Goal: Information Seeking & Learning: Learn about a topic

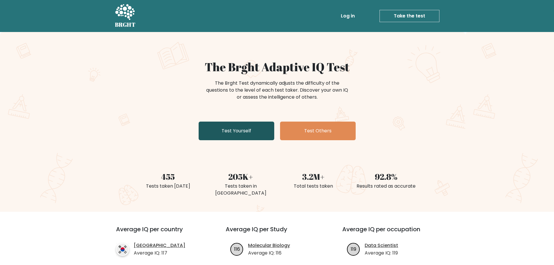
click at [255, 133] on link "Test Yourself" at bounding box center [237, 131] width 76 height 19
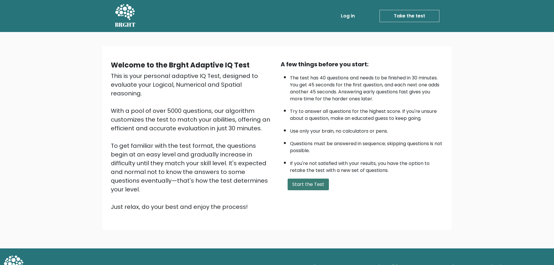
click at [297, 185] on button "Start the Test" at bounding box center [308, 185] width 41 height 12
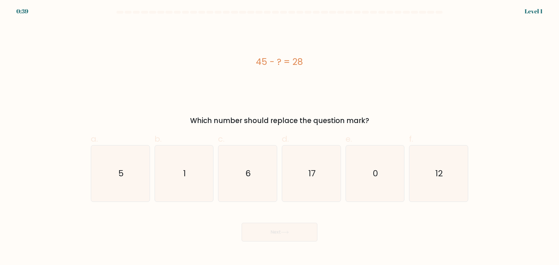
click at [253, 66] on div "45 - ? = 28" at bounding box center [279, 61] width 377 height 13
click at [261, 62] on div "45 - ? = 28" at bounding box center [279, 61] width 377 height 13
copy div "45 - ? = 28"
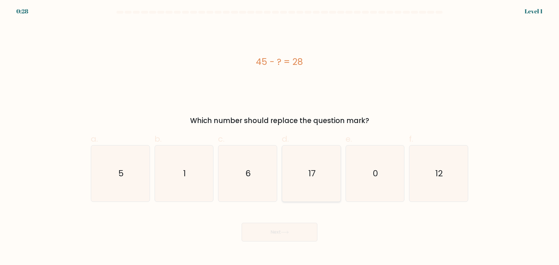
click at [317, 184] on icon "17" at bounding box center [311, 173] width 56 height 56
click at [280, 136] on input "d. 17" at bounding box center [279, 135] width 0 height 4
radio input "true"
click at [295, 233] on button "Next" at bounding box center [280, 232] width 76 height 19
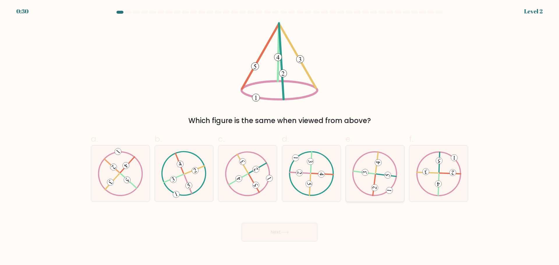
click at [365, 177] on icon at bounding box center [374, 173] width 45 height 45
click at [280, 136] on input "e." at bounding box center [279, 135] width 0 height 4
radio input "true"
click at [285, 233] on icon at bounding box center [285, 232] width 8 height 3
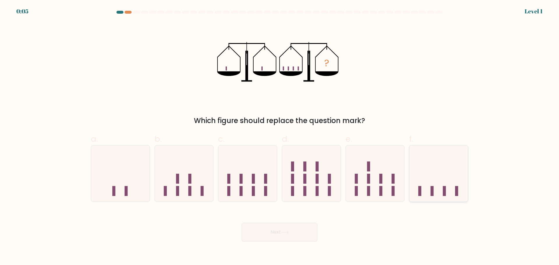
click at [427, 185] on icon at bounding box center [438, 173] width 58 height 48
click at [280, 136] on input "f." at bounding box center [279, 135] width 0 height 4
radio input "true"
click at [295, 235] on button "Next" at bounding box center [280, 232] width 76 height 19
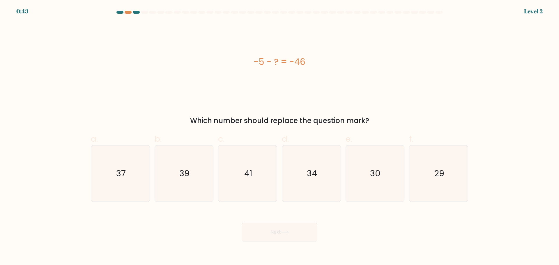
click at [253, 63] on div "-5 - ? = -46" at bounding box center [279, 61] width 377 height 13
copy div "-5 - ? = -46"
click at [241, 179] on icon "41" at bounding box center [247, 173] width 56 height 56
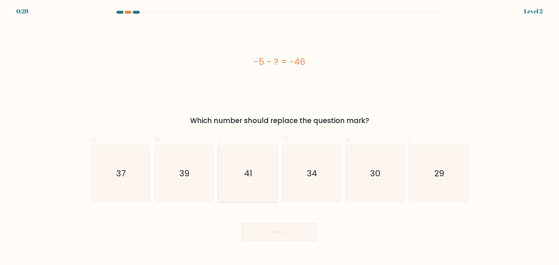
click at [279, 136] on input "c. 41" at bounding box center [279, 135] width 0 height 4
radio input "true"
click at [270, 235] on button "Next" at bounding box center [280, 232] width 76 height 19
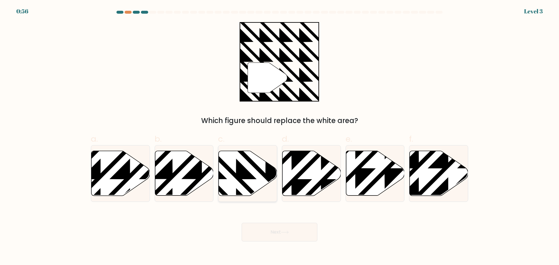
click at [259, 177] on icon at bounding box center [248, 173] width 58 height 45
click at [279, 136] on input "c." at bounding box center [279, 135] width 0 height 4
radio input "true"
click at [267, 231] on button "Next" at bounding box center [280, 232] width 76 height 19
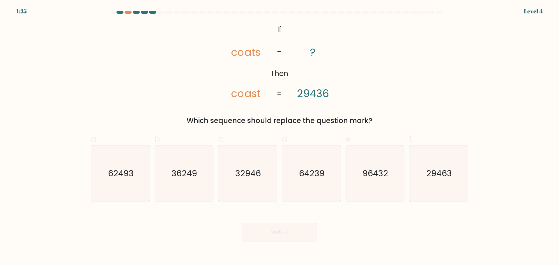
drag, startPoint x: 271, startPoint y: 30, endPoint x: 378, endPoint y: 122, distance: 140.7
click at [378, 122] on div "@import url('https://fonts.googleapis.com/css?family=Abril+Fatface:400,100,100i…" at bounding box center [279, 74] width 384 height 104
copy div "If Then coats coast ? 29436 = = Which sequence should replace the question mark?"
click at [450, 181] on icon "29463" at bounding box center [438, 173] width 56 height 56
click at [280, 136] on input "f. 29463" at bounding box center [279, 135] width 0 height 4
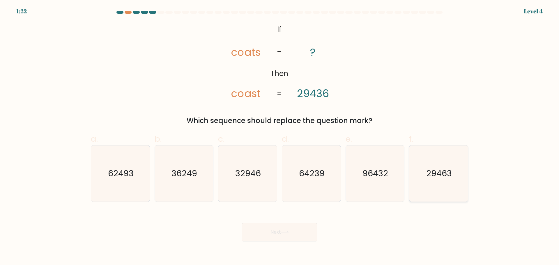
radio input "true"
click at [272, 241] on button "Next" at bounding box center [280, 232] width 76 height 19
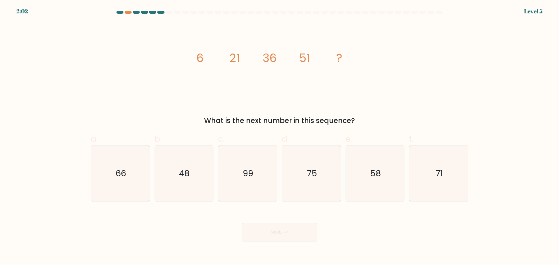
drag, startPoint x: 182, startPoint y: 58, endPoint x: 368, endPoint y: 115, distance: 195.1
click at [368, 114] on div "image/svg+xml 6 21 36 51 ? What is the next number in this sequence?" at bounding box center [279, 74] width 384 height 104
copy div "6 21 36 51 ? What is the next number in this sequence?"
click at [132, 177] on icon "66" at bounding box center [120, 173] width 56 height 56
click at [279, 136] on input "a. 66" at bounding box center [279, 135] width 0 height 4
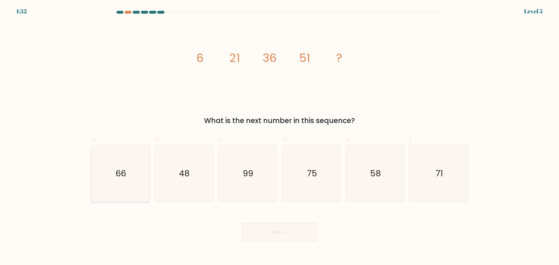
radio input "true"
click at [272, 229] on button "Next" at bounding box center [280, 232] width 76 height 19
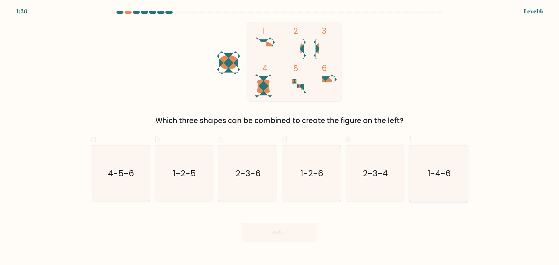
click at [431, 183] on icon "1-4-6" at bounding box center [438, 173] width 56 height 56
click at [280, 136] on input "f. 1-4-6" at bounding box center [279, 135] width 0 height 4
radio input "true"
click at [292, 230] on button "Next" at bounding box center [280, 232] width 76 height 19
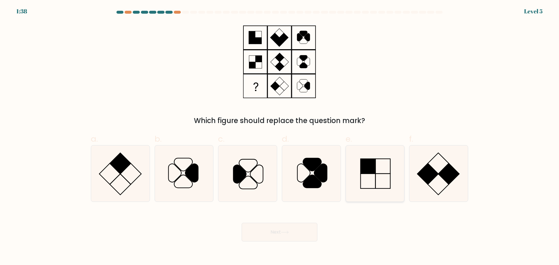
click at [392, 171] on icon at bounding box center [375, 173] width 56 height 56
click at [280, 136] on input "e." at bounding box center [279, 135] width 0 height 4
radio input "true"
click at [292, 234] on button "Next" at bounding box center [280, 232] width 76 height 19
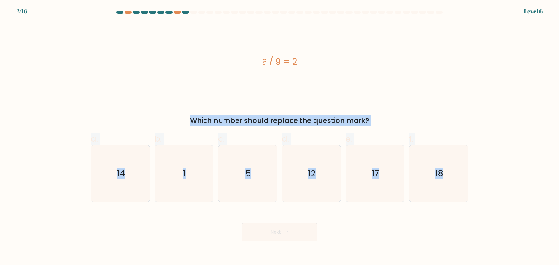
drag, startPoint x: 259, startPoint y: 59, endPoint x: 478, endPoint y: 195, distance: 258.0
click at [478, 195] on form "a. 1" at bounding box center [279, 126] width 559 height 231
copy form "? / 9 = 2 Which number should replace the question mark? a. 14 b. 1 c. 5 d. 12 …"
click at [430, 81] on div "? / 9 = 2" at bounding box center [279, 61] width 377 height 79
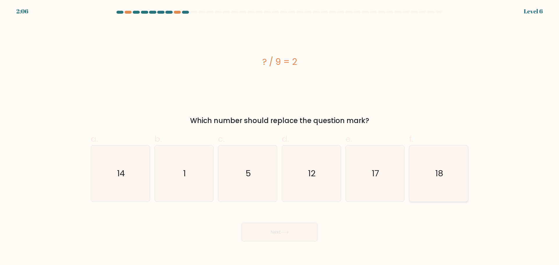
click at [432, 173] on icon "18" at bounding box center [438, 173] width 56 height 56
click at [280, 136] on input "f. 18" at bounding box center [279, 135] width 0 height 4
radio input "true"
click at [292, 231] on button "Next" at bounding box center [280, 232] width 76 height 19
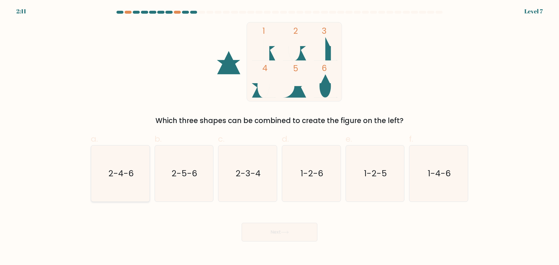
click at [125, 175] on text "2-4-6" at bounding box center [120, 174] width 25 height 12
click at [279, 136] on input "a. 2-4-6" at bounding box center [279, 135] width 0 height 4
radio input "true"
click at [264, 235] on button "Next" at bounding box center [280, 232] width 76 height 19
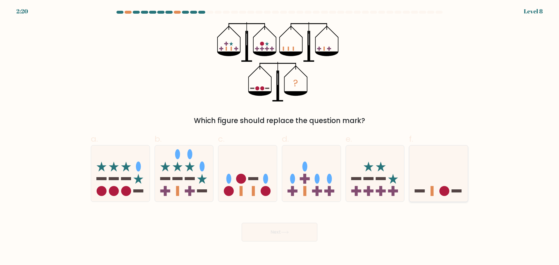
click at [429, 159] on icon at bounding box center [438, 173] width 58 height 48
click at [280, 136] on input "f." at bounding box center [279, 135] width 0 height 4
radio input "true"
click at [300, 232] on button "Next" at bounding box center [280, 232] width 76 height 19
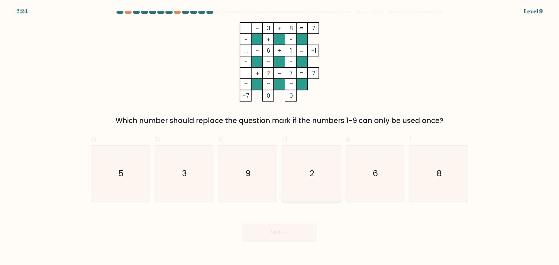
click at [314, 172] on text "2" at bounding box center [311, 174] width 5 height 12
click at [280, 136] on input "d. 2" at bounding box center [279, 135] width 0 height 4
radio input "true"
click at [290, 235] on button "Next" at bounding box center [280, 232] width 76 height 19
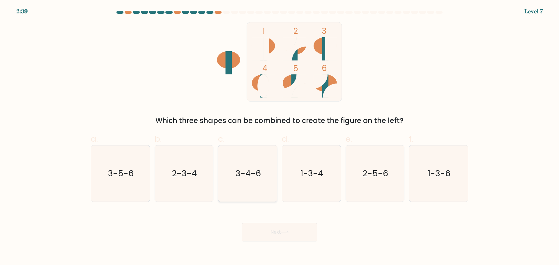
click at [255, 176] on text "3-4-6" at bounding box center [247, 174] width 25 height 12
click at [279, 136] on input "c. 3-4-6" at bounding box center [279, 135] width 0 height 4
radio input "true"
click at [277, 234] on button "Next" at bounding box center [280, 232] width 76 height 19
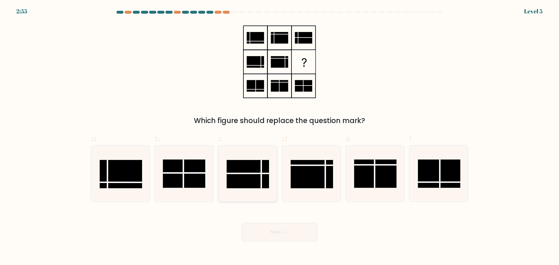
click at [250, 187] on rect at bounding box center [248, 174] width 42 height 28
click at [279, 136] on input "c." at bounding box center [279, 135] width 0 height 4
radio input "true"
click at [279, 230] on button "Next" at bounding box center [280, 232] width 76 height 19
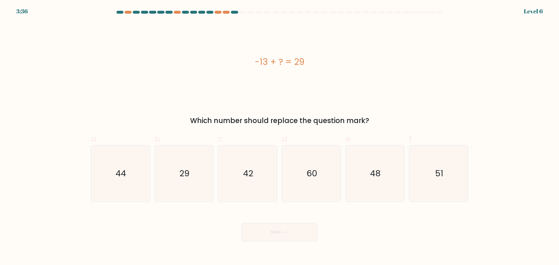
drag, startPoint x: 247, startPoint y: 57, endPoint x: 307, endPoint y: 64, distance: 60.1
click at [309, 64] on div "-13 + ? = 29" at bounding box center [279, 61] width 377 height 13
copy div "-13 + ? = 29"
click at [235, 175] on icon "42" at bounding box center [247, 173] width 56 height 56
click at [279, 136] on input "c. 42" at bounding box center [279, 135] width 0 height 4
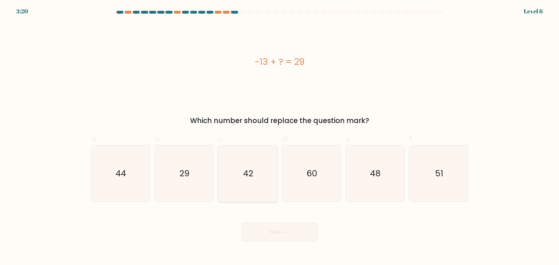
radio input "true"
click at [271, 231] on button "Next" at bounding box center [280, 232] width 76 height 19
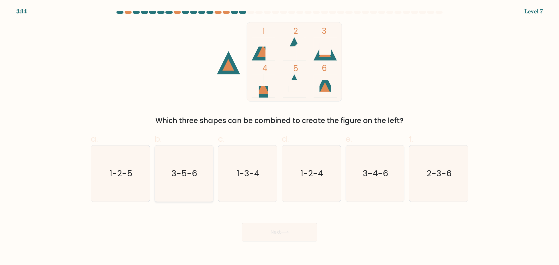
click at [187, 182] on icon "3-5-6" at bounding box center [184, 173] width 56 height 56
click at [279, 136] on input "b. 3-5-6" at bounding box center [279, 135] width 0 height 4
radio input "true"
click at [294, 231] on button "Next" at bounding box center [280, 232] width 76 height 19
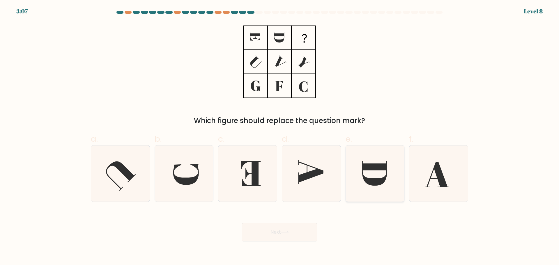
click at [370, 170] on icon at bounding box center [374, 173] width 25 height 25
click at [280, 136] on input "e." at bounding box center [279, 135] width 0 height 4
radio input "true"
click at [289, 234] on icon at bounding box center [285, 232] width 8 height 3
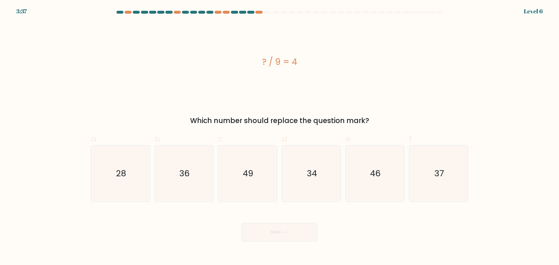
drag, startPoint x: 259, startPoint y: 64, endPoint x: 312, endPoint y: 59, distance: 53.5
click at [313, 59] on div "? / 9 = 4" at bounding box center [279, 61] width 377 height 13
copy div "? / 9 = 4"
drag, startPoint x: 193, startPoint y: 178, endPoint x: 230, endPoint y: 190, distance: 39.1
click at [193, 178] on icon "36" at bounding box center [184, 173] width 56 height 56
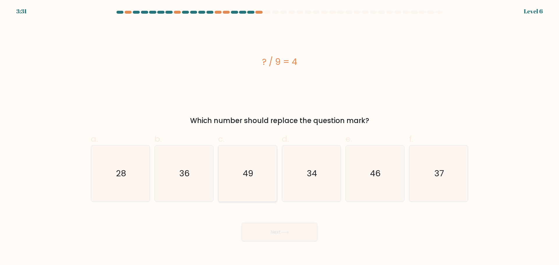
click at [279, 136] on input "b. 36" at bounding box center [279, 135] width 0 height 4
radio input "true"
click at [279, 232] on button "Next" at bounding box center [280, 232] width 76 height 19
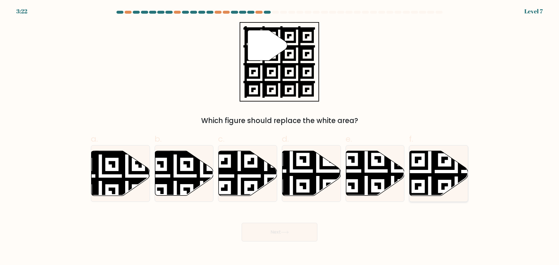
click at [433, 172] on icon at bounding box center [456, 198] width 106 height 106
click at [280, 136] on input "f." at bounding box center [279, 135] width 0 height 4
radio input "true"
click at [269, 234] on button "Next" at bounding box center [280, 232] width 76 height 19
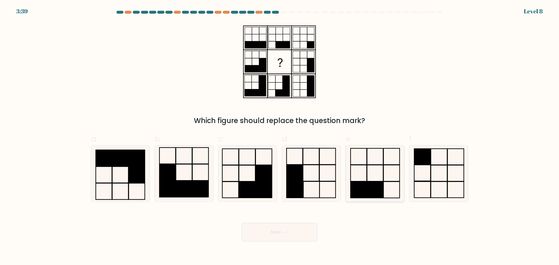
click at [379, 165] on rect at bounding box center [375, 156] width 16 height 16
click at [280, 136] on input "e." at bounding box center [279, 135] width 0 height 4
radio input "true"
click at [286, 232] on icon at bounding box center [285, 232] width 8 height 3
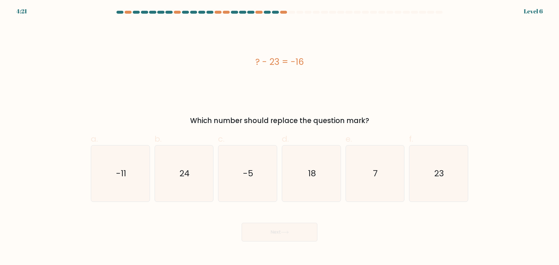
drag, startPoint x: 274, startPoint y: 65, endPoint x: 327, endPoint y: 69, distance: 53.7
click at [327, 65] on div "? - 23 = -16" at bounding box center [279, 61] width 377 height 13
copy div "? - 23 = -16"
click at [378, 161] on icon "7" at bounding box center [375, 173] width 56 height 56
click at [280, 136] on input "e. 7" at bounding box center [279, 135] width 0 height 4
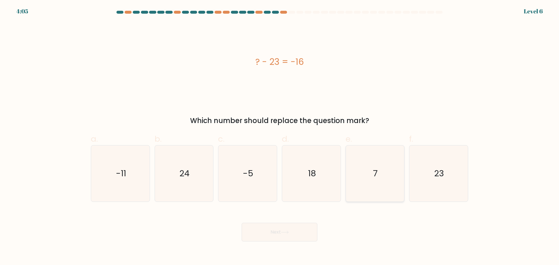
radio input "true"
click at [304, 232] on button "Next" at bounding box center [280, 232] width 76 height 19
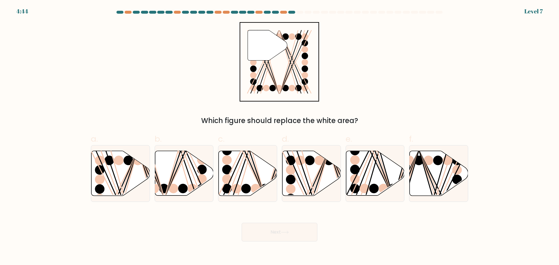
click at [503, 116] on form at bounding box center [279, 126] width 559 height 231
click at [123, 174] on icon at bounding box center [120, 173] width 58 height 45
click at [279, 136] on input "a." at bounding box center [279, 135] width 0 height 4
radio input "true"
click at [277, 231] on button "Next" at bounding box center [280, 232] width 76 height 19
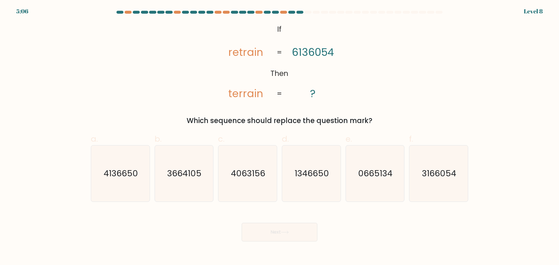
drag, startPoint x: 270, startPoint y: 25, endPoint x: 383, endPoint y: 118, distance: 146.5
click at [383, 118] on div "@import url('https://fonts.googleapis.com/css?family=Abril+Fatface:400,100,100i…" at bounding box center [279, 74] width 384 height 104
copy div "If Then retrain terrain 6136054 ? = = Which sequence should replace the questio…"
click at [410, 95] on div "@import url('https://fonts.googleapis.com/css?family=Abril+Fatface:400,100,100i…" at bounding box center [279, 74] width 384 height 104
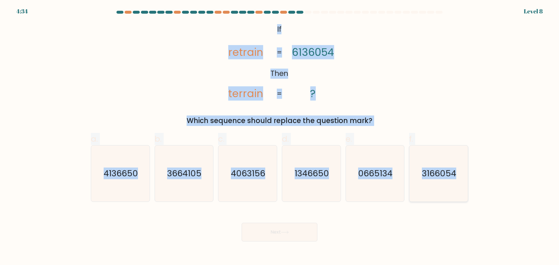
drag, startPoint x: 267, startPoint y: 26, endPoint x: 464, endPoint y: 164, distance: 239.5
click at [464, 164] on form "If ?" at bounding box center [279, 126] width 559 height 231
copy form "If Then retrain terrain 6136054 ? = = Which sequence should replace the questio…"
click at [357, 73] on div "@import url('https://fonts.googleapis.com/css?family=Abril+Fatface:400,100,100i…" at bounding box center [279, 74] width 384 height 104
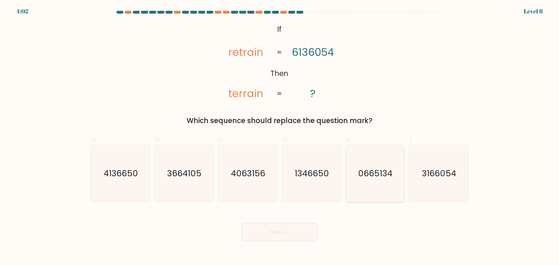
click at [349, 172] on icon "0665134" at bounding box center [375, 173] width 56 height 56
click at [280, 136] on input "e. 0665134" at bounding box center [279, 135] width 0 height 4
radio input "true"
click at [292, 238] on button "Next" at bounding box center [280, 232] width 76 height 19
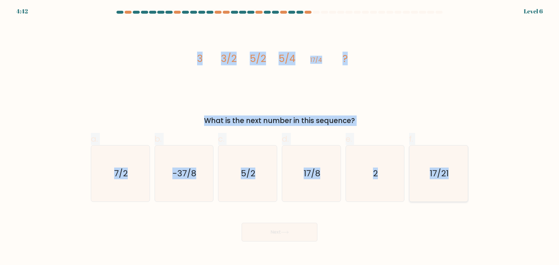
drag, startPoint x: 189, startPoint y: 60, endPoint x: 467, endPoint y: 169, distance: 298.6
click at [467, 169] on form at bounding box center [279, 126] width 559 height 231
click at [138, 178] on icon "7/2" at bounding box center [120, 173] width 56 height 56
click at [279, 136] on input "a. 7/2" at bounding box center [279, 135] width 0 height 4
radio input "true"
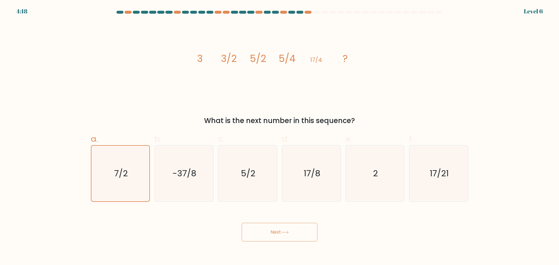
click at [284, 233] on icon at bounding box center [285, 232] width 8 height 3
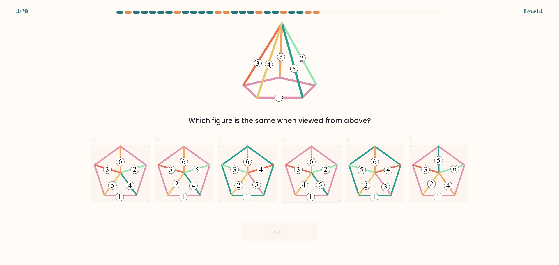
click at [307, 175] on icon at bounding box center [311, 173] width 56 height 56
click at [280, 136] on input "d." at bounding box center [279, 135] width 0 height 4
radio input "true"
click at [293, 227] on button "Next" at bounding box center [280, 232] width 76 height 19
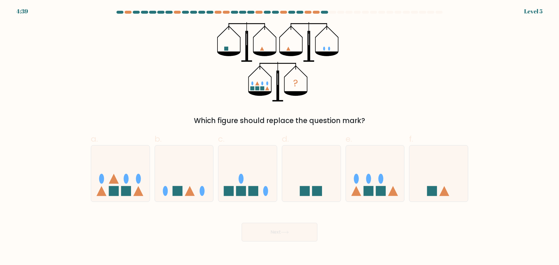
click at [212, 15] on div at bounding box center [279, 13] width 384 height 5
drag, startPoint x: 247, startPoint y: 37, endPoint x: 198, endPoint y: 68, distance: 58.0
click at [415, 148] on form at bounding box center [279, 126] width 559 height 231
click at [365, 81] on div "? Which figure should replace the question mark?" at bounding box center [279, 74] width 384 height 104
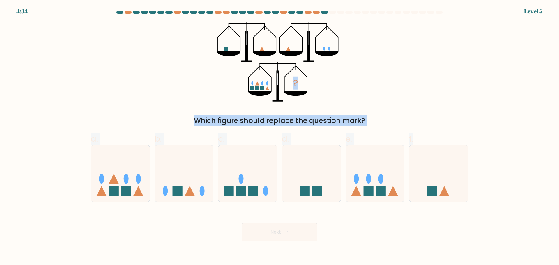
click at [348, 95] on div "? Which figure should replace the question mark?" at bounding box center [279, 74] width 384 height 104
click at [327, 115] on div "? Which figure should replace the question mark?" at bounding box center [279, 74] width 384 height 104
click at [315, 162] on icon at bounding box center [311, 173] width 58 height 48
click at [280, 136] on input "d." at bounding box center [279, 135] width 0 height 4
radio input "true"
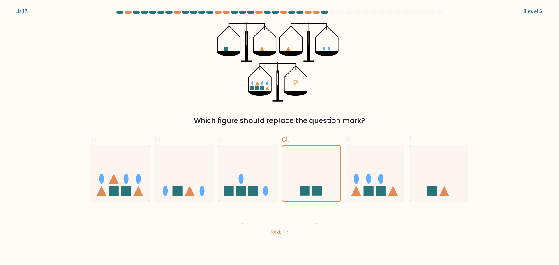
click at [355, 96] on div "? Which figure should replace the question mark?" at bounding box center [279, 74] width 384 height 104
click at [124, 180] on ellipse at bounding box center [126, 179] width 5 height 10
click at [279, 136] on input "a." at bounding box center [279, 135] width 0 height 4
radio input "true"
click at [265, 230] on button "Next" at bounding box center [280, 232] width 76 height 19
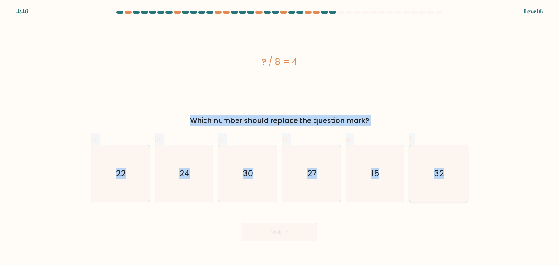
drag, startPoint x: 247, startPoint y: 60, endPoint x: 457, endPoint y: 180, distance: 241.9
click at [457, 180] on form "a." at bounding box center [279, 126] width 559 height 231
click at [434, 177] on text "32" at bounding box center [439, 174] width 10 height 12
click at [280, 136] on input "f. 32" at bounding box center [279, 135] width 0 height 4
radio input "true"
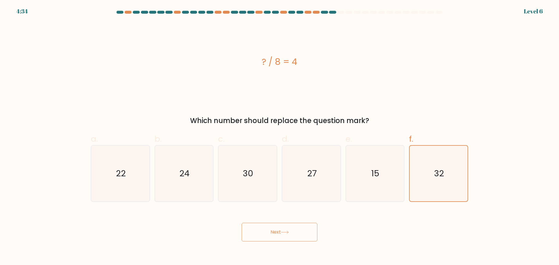
click at [287, 237] on button "Next" at bounding box center [280, 232] width 76 height 19
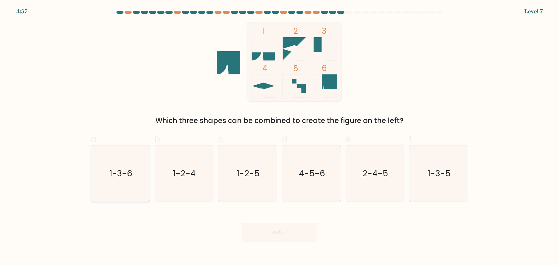
click at [125, 182] on icon "1-3-6" at bounding box center [120, 173] width 56 height 56
click at [279, 136] on input "a. 1-3-6" at bounding box center [279, 135] width 0 height 4
radio input "true"
click at [256, 229] on button "Next" at bounding box center [280, 232] width 76 height 19
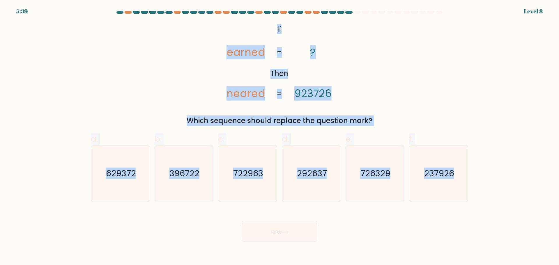
drag, startPoint x: 343, startPoint y: 72, endPoint x: 496, endPoint y: 161, distance: 176.9
click at [496, 161] on form "If ?" at bounding box center [279, 126] width 559 height 231
click at [435, 62] on div "@import url('https://fonts.googleapis.com/css?family=Abril+Fatface:400,100,100i…" at bounding box center [279, 74] width 384 height 104
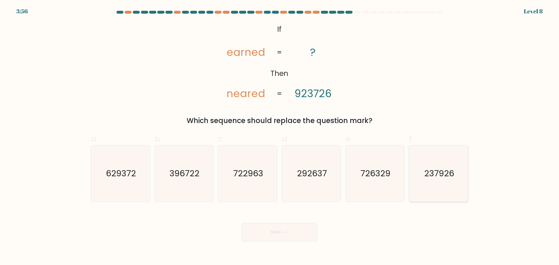
click at [441, 180] on icon "237926" at bounding box center [438, 173] width 56 height 56
click at [280, 136] on input "f. 237926" at bounding box center [279, 135] width 0 height 4
radio input "true"
click at [304, 233] on button "Next" at bounding box center [280, 232] width 76 height 19
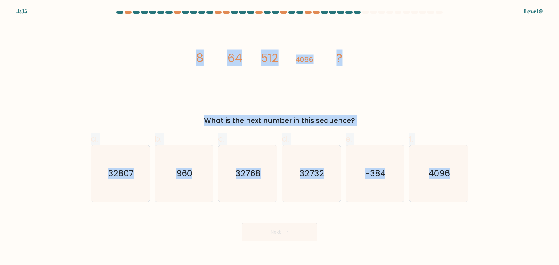
drag, startPoint x: 246, startPoint y: 75, endPoint x: 518, endPoint y: 160, distance: 285.0
click at [518, 160] on form at bounding box center [279, 126] width 559 height 231
click at [254, 185] on icon "32768" at bounding box center [247, 173] width 56 height 56
click at [279, 136] on input "c. 32768" at bounding box center [279, 135] width 0 height 4
radio input "true"
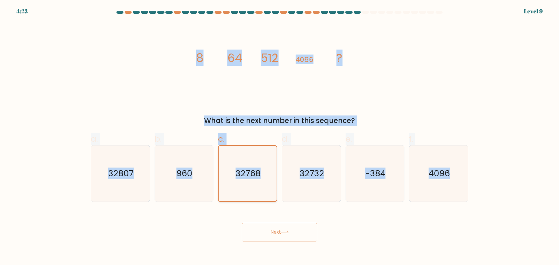
click at [253, 191] on icon "32768" at bounding box center [248, 174] width 56 height 56
click at [279, 136] on input "c. 32768" at bounding box center [279, 135] width 0 height 4
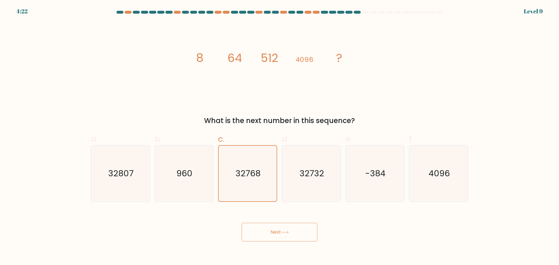
click at [269, 236] on button "Next" at bounding box center [280, 232] width 76 height 19
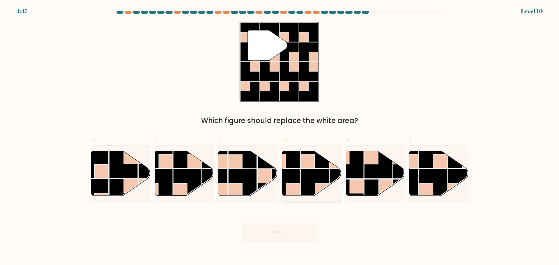
click at [301, 182] on rect at bounding box center [314, 183] width 29 height 29
click at [280, 136] on input "d." at bounding box center [279, 135] width 0 height 4
radio input "true"
click at [283, 235] on button "Next" at bounding box center [280, 232] width 76 height 19
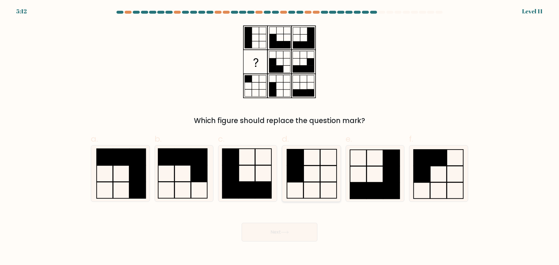
click at [311, 172] on icon at bounding box center [311, 173] width 56 height 56
click at [280, 136] on input "d." at bounding box center [279, 135] width 0 height 4
radio input "true"
click at [285, 232] on icon at bounding box center [285, 232] width 8 height 3
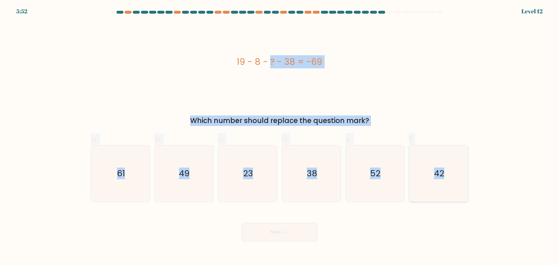
drag, startPoint x: 235, startPoint y: 61, endPoint x: 446, endPoint y: 182, distance: 242.7
click at [446, 182] on form "a." at bounding box center [279, 126] width 559 height 231
click at [506, 175] on form "a." at bounding box center [279, 126] width 559 height 231
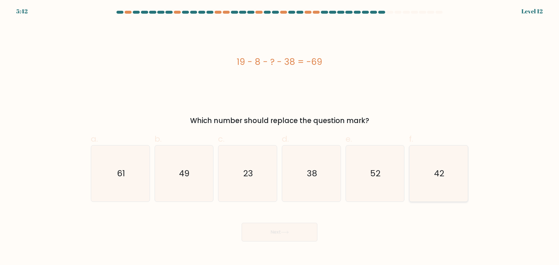
click at [444, 175] on text "42" at bounding box center [439, 174] width 10 height 12
click at [280, 136] on input "f. 42" at bounding box center [279, 135] width 0 height 4
radio input "true"
click at [300, 235] on button "Next" at bounding box center [280, 232] width 76 height 19
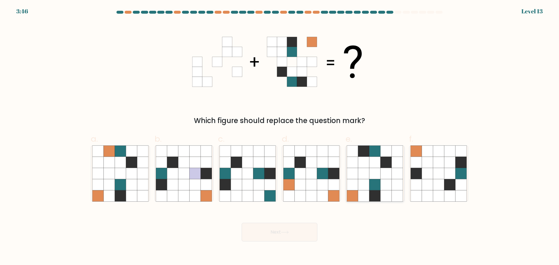
click at [376, 175] on icon at bounding box center [374, 173] width 11 height 11
click at [280, 136] on input "e." at bounding box center [279, 135] width 0 height 4
radio input "true"
click at [292, 236] on button "Next" at bounding box center [280, 232] width 76 height 19
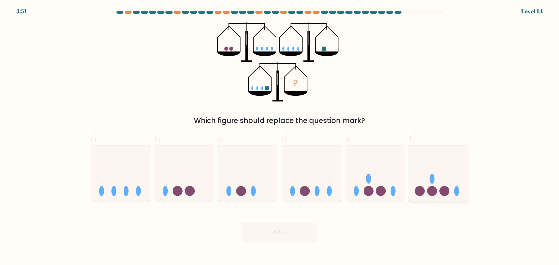
click at [442, 171] on icon at bounding box center [438, 173] width 58 height 48
click at [280, 136] on input "f." at bounding box center [279, 135] width 0 height 4
radio input "true"
click at [298, 230] on button "Next" at bounding box center [280, 232] width 76 height 19
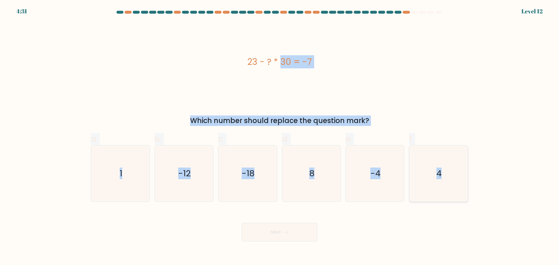
drag, startPoint x: 244, startPoint y: 57, endPoint x: 463, endPoint y: 167, distance: 245.2
click at [463, 167] on form "a. 1" at bounding box center [279, 126] width 559 height 231
click at [141, 175] on icon "1" at bounding box center [120, 173] width 56 height 56
click at [279, 136] on input "a. 1" at bounding box center [279, 135] width 0 height 4
radio input "true"
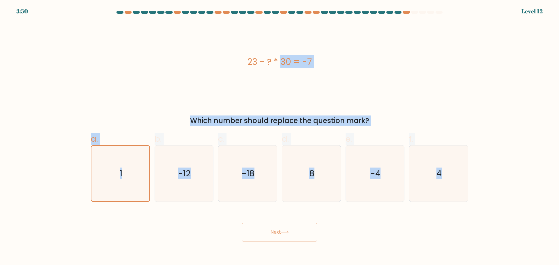
click at [266, 231] on button "Next" at bounding box center [280, 232] width 76 height 19
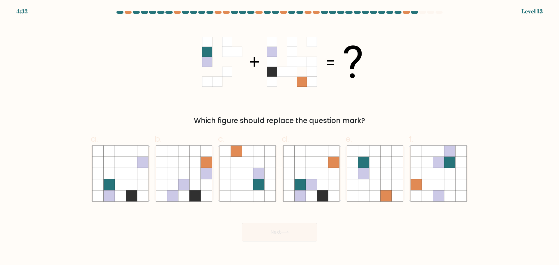
click at [430, 66] on div "Which figure should replace the question mark?" at bounding box center [279, 74] width 384 height 104
click at [323, 176] on icon at bounding box center [322, 173] width 11 height 11
click at [280, 136] on input "d." at bounding box center [279, 135] width 0 height 4
radio input "true"
click at [294, 235] on button "Next" at bounding box center [280, 232] width 76 height 19
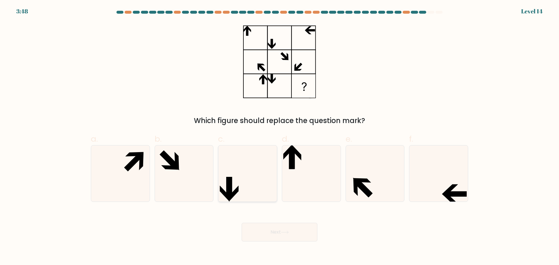
click at [253, 193] on icon at bounding box center [247, 173] width 56 height 56
click at [279, 136] on input "c." at bounding box center [279, 135] width 0 height 4
radio input "true"
click at [268, 232] on button "Next" at bounding box center [280, 232] width 76 height 19
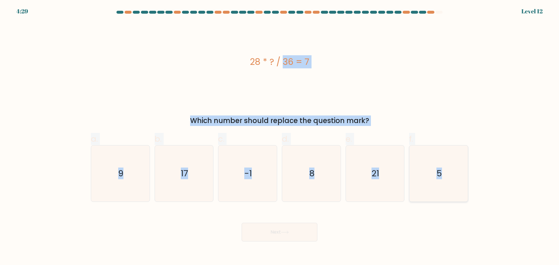
drag, startPoint x: 260, startPoint y: 67, endPoint x: 454, endPoint y: 152, distance: 211.5
click at [454, 152] on form "a. 9" at bounding box center [279, 126] width 559 height 231
click at [137, 180] on icon "9" at bounding box center [120, 173] width 56 height 56
click at [279, 136] on input "a. 9" at bounding box center [279, 135] width 0 height 4
radio input "true"
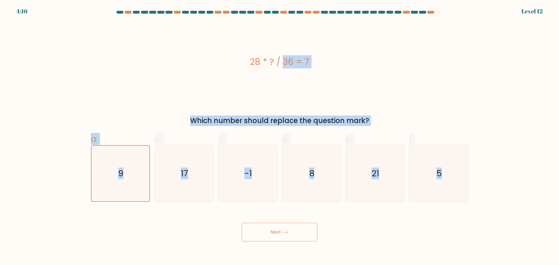
click at [272, 236] on button "Next" at bounding box center [280, 232] width 76 height 19
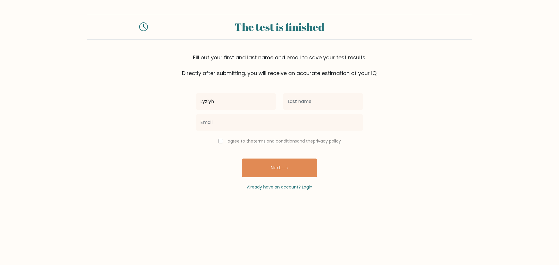
type input "Lyzlyh"
click at [309, 105] on input "text" at bounding box center [323, 101] width 80 height 16
type input "[PERSON_NAME]"
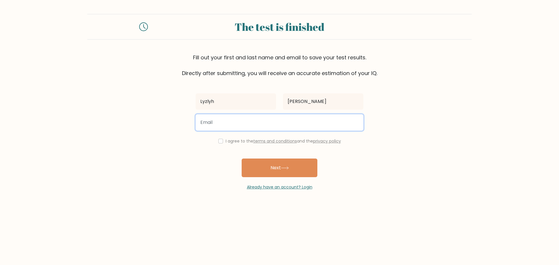
click at [276, 119] on input "email" at bounding box center [280, 122] width 168 height 16
type input "villanuevalyz@gmail.com"
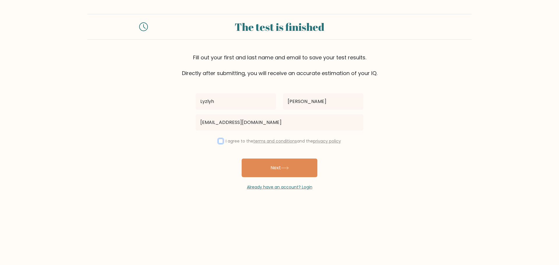
click at [219, 143] on input "checkbox" at bounding box center [220, 141] width 5 height 5
checkbox input "true"
click at [274, 171] on button "Next" at bounding box center [280, 168] width 76 height 19
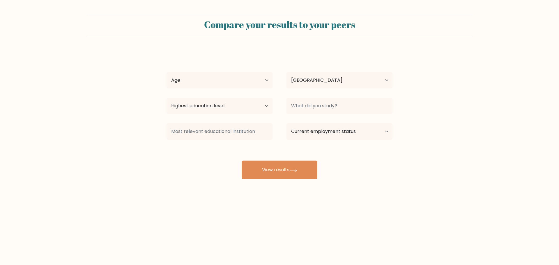
select select "PH"
click at [279, 171] on button "View results" at bounding box center [280, 170] width 76 height 19
click at [236, 84] on select "Age Under 18 years old 18-24 years old 25-34 years old 35-44 years old 45-54 ye…" at bounding box center [219, 80] width 106 height 16
select select "25_34"
click at [166, 72] on select "Age Under 18 years old 18-24 years old 25-34 years old 35-44 years old 45-54 ye…" at bounding box center [219, 80] width 106 height 16
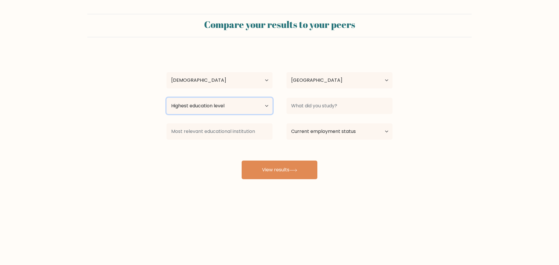
click at [216, 108] on select "Highest education level No schooling Primary Lower Secondary Upper Secondary Oc…" at bounding box center [219, 106] width 106 height 16
select select "bachelors_degree"
click at [166, 98] on select "Highest education level No schooling Primary Lower Secondary Upper Secondary Oc…" at bounding box center [219, 106] width 106 height 16
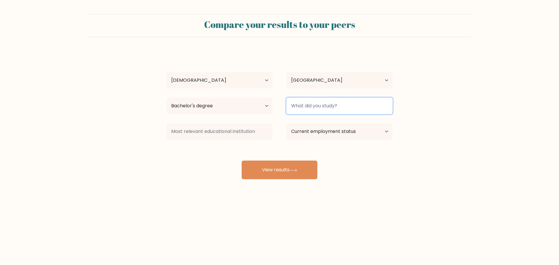
click at [287, 108] on input at bounding box center [339, 106] width 106 height 16
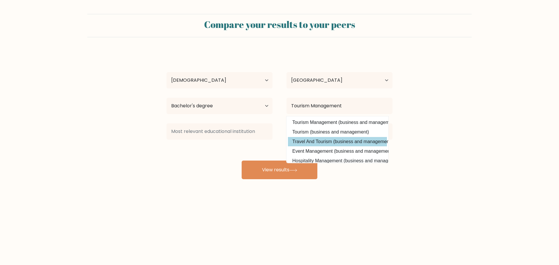
click at [352, 145] on option "Travel And Tourism (business and management)" at bounding box center [337, 141] width 99 height 9
type input "Travel And Tourism"
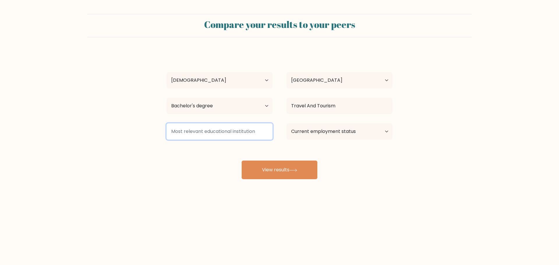
click at [220, 133] on input at bounding box center [219, 131] width 106 height 16
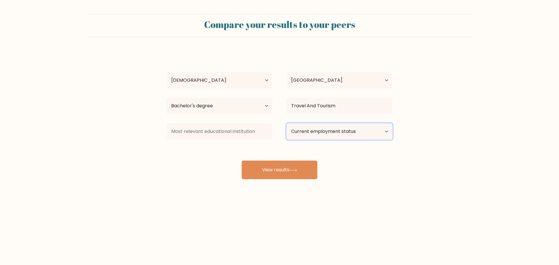
click at [304, 131] on select "Current employment status Employed Student Retired Other / prefer not to answer" at bounding box center [339, 131] width 106 height 16
select select "employed"
click at [286, 123] on select "Current employment status Employed Student Retired Other / prefer not to answer" at bounding box center [339, 131] width 106 height 16
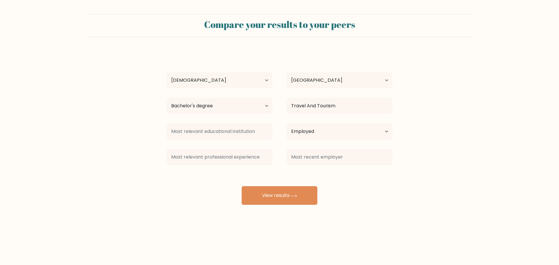
click at [281, 172] on div "Lyzlyh Villanueva Age Under 18 years old 18-24 years old 25-34 years old 35-44 …" at bounding box center [279, 128] width 233 height 154
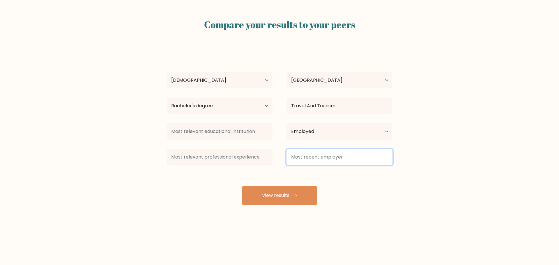
click at [296, 157] on input at bounding box center [339, 157] width 106 height 16
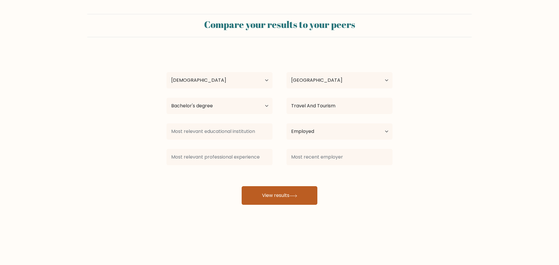
click at [273, 194] on button "View results" at bounding box center [280, 195] width 76 height 19
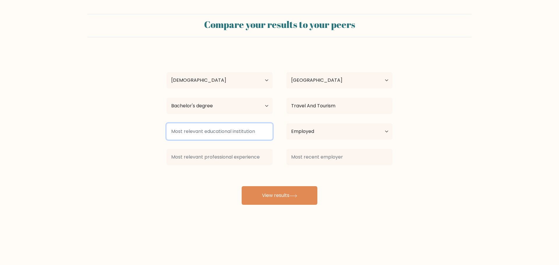
click at [217, 139] on input at bounding box center [219, 131] width 106 height 16
click at [220, 133] on input at bounding box center [219, 131] width 106 height 16
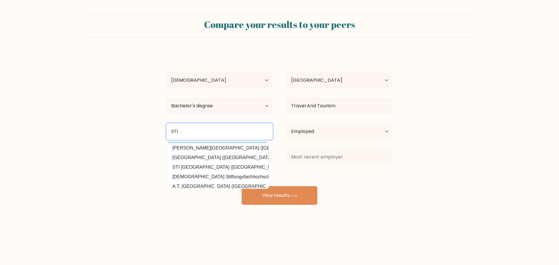
scroll to position [57, 0]
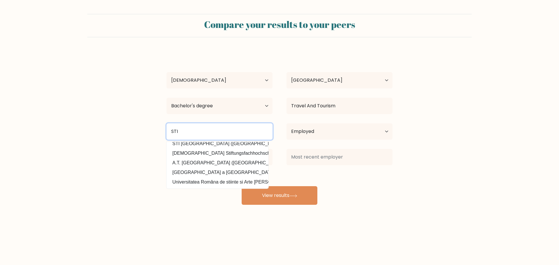
type input "STI"
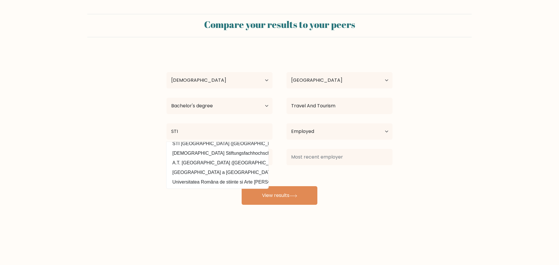
click at [175, 203] on div "Lyzlyh Villanueva Age Under 18 years old 18-24 years old 25-34 years old 35-44 …" at bounding box center [279, 128] width 233 height 154
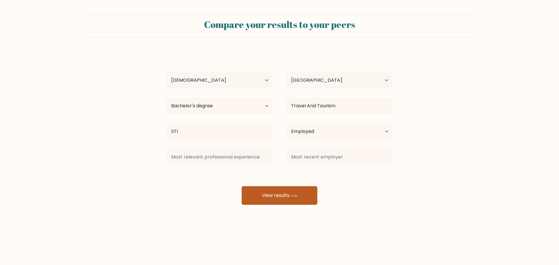
click at [251, 196] on button "View results" at bounding box center [280, 195] width 76 height 19
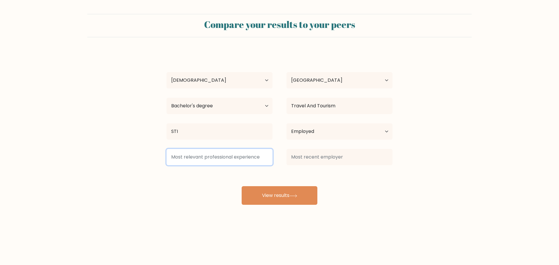
click at [205, 158] on input at bounding box center [219, 157] width 106 height 16
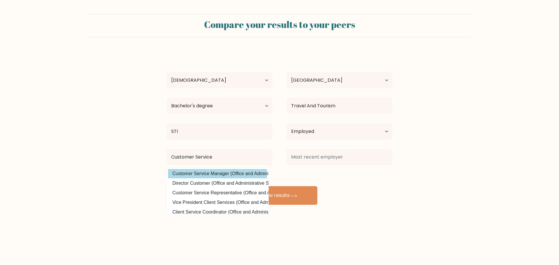
click at [219, 177] on option "Customer Service Manager (Office and Administrative Support)" at bounding box center [217, 173] width 99 height 9
type input "Customer Service Manager"
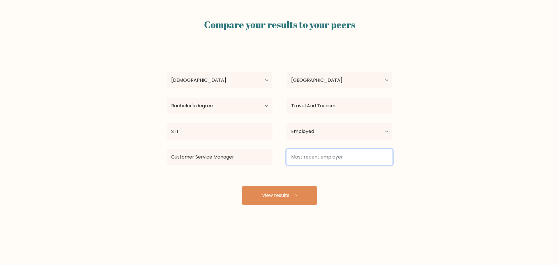
click at [309, 157] on input at bounding box center [339, 157] width 106 height 16
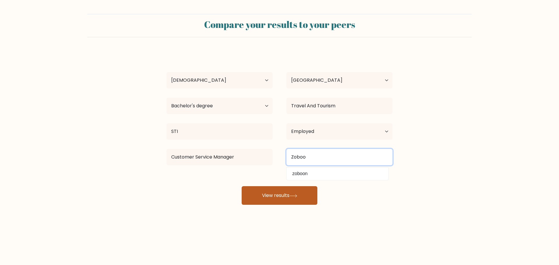
type input "Zoboo"
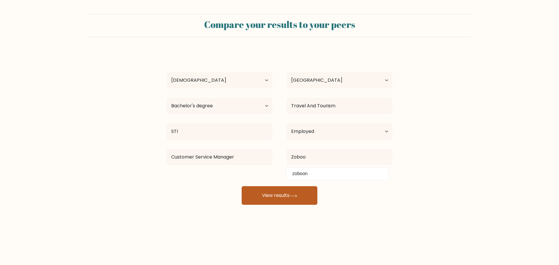
click at [282, 193] on button "View results" at bounding box center [280, 195] width 76 height 19
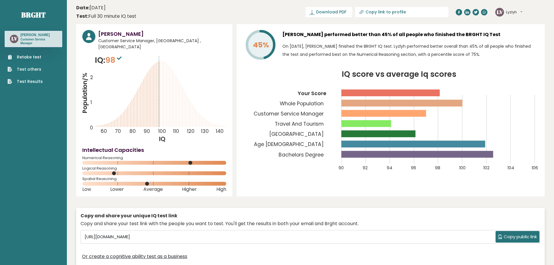
click at [216, 13] on header "Date: September 12, 2025 Test: Full 30 minute IQ test Download PDF Downloading.…" at bounding box center [310, 12] width 469 height 18
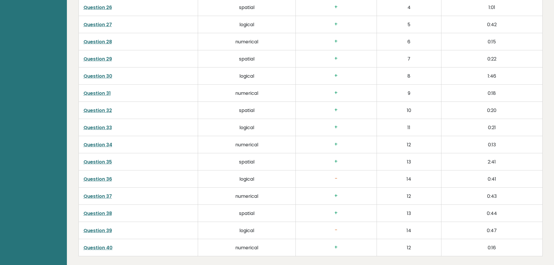
scroll to position [1508, 0]
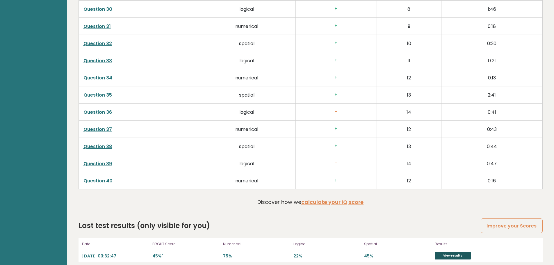
click at [462, 252] on link "View results" at bounding box center [453, 256] width 36 height 8
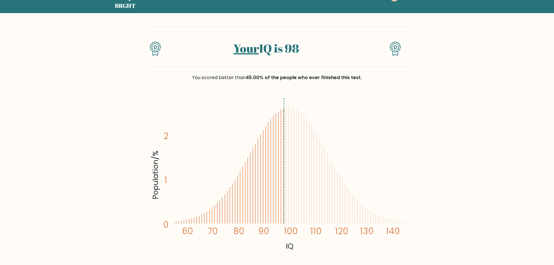
scroll to position [29, 0]
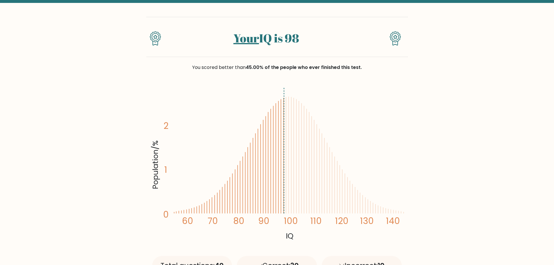
drag, startPoint x: 245, startPoint y: 42, endPoint x: 458, endPoint y: 89, distance: 218.6
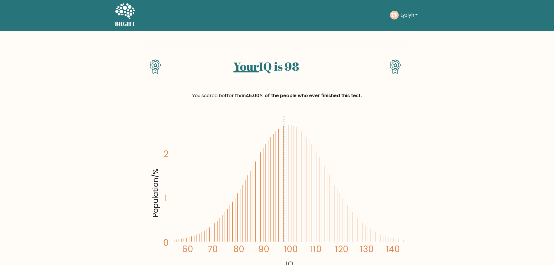
scroll to position [0, 0]
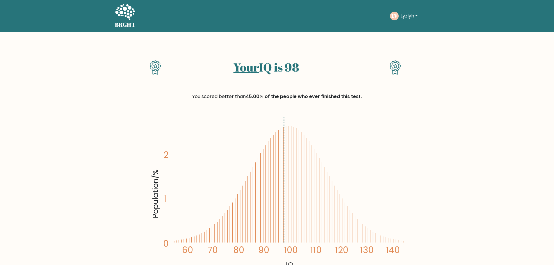
click at [412, 14] on button "Lyzlyh" at bounding box center [409, 16] width 21 height 8
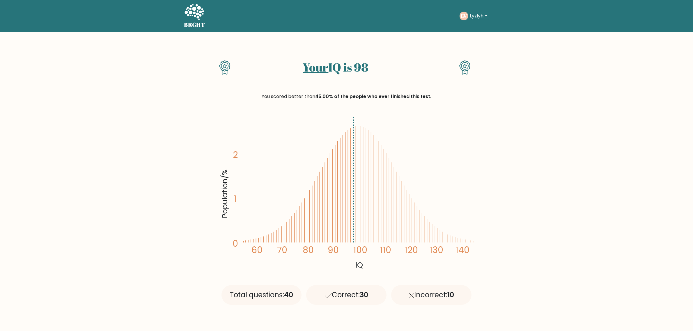
click at [465, 16] on text "LV" at bounding box center [464, 16] width 6 height 7
click at [461, 14] on text "LV" at bounding box center [464, 16] width 6 height 7
click at [482, 12] on button "Lyzlyh" at bounding box center [478, 16] width 21 height 8
click at [479, 37] on link "Profile" at bounding box center [483, 37] width 46 height 9
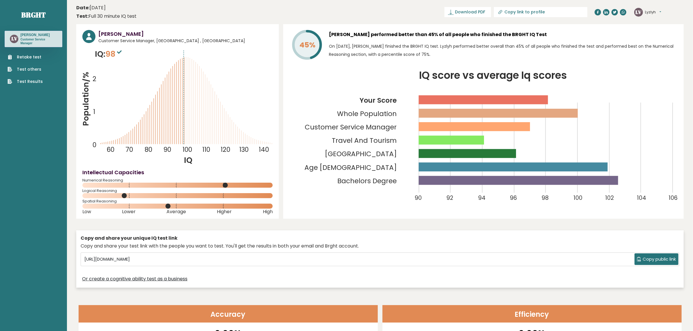
drag, startPoint x: 122, startPoint y: 195, endPoint x: 133, endPoint y: 195, distance: 11.1
click at [133, 195] on icon at bounding box center [177, 195] width 190 height 5
click at [111, 54] on span "98" at bounding box center [114, 54] width 18 height 11
click at [134, 53] on icon "Population/% IQ 0 1 2 60 70 80 90 100 110 120 130 140" at bounding box center [177, 106] width 190 height 117
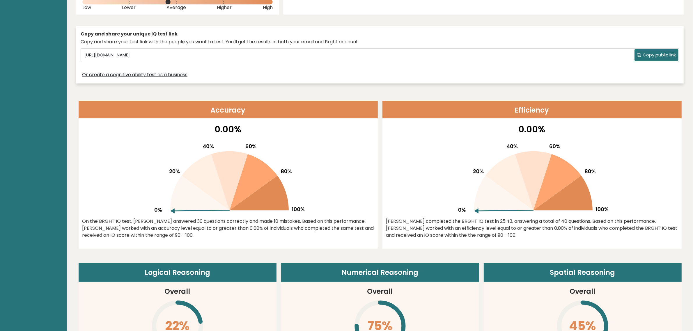
scroll to position [182, 0]
